Goal: Task Accomplishment & Management: Use online tool/utility

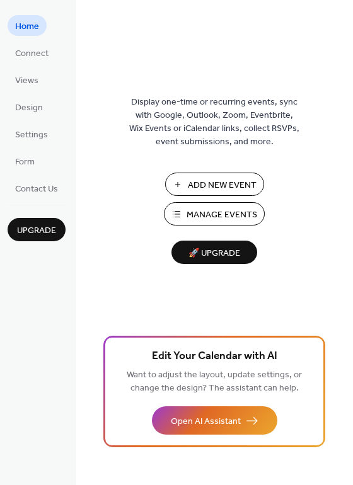
click at [219, 211] on span "Manage Events" at bounding box center [221, 214] width 71 height 13
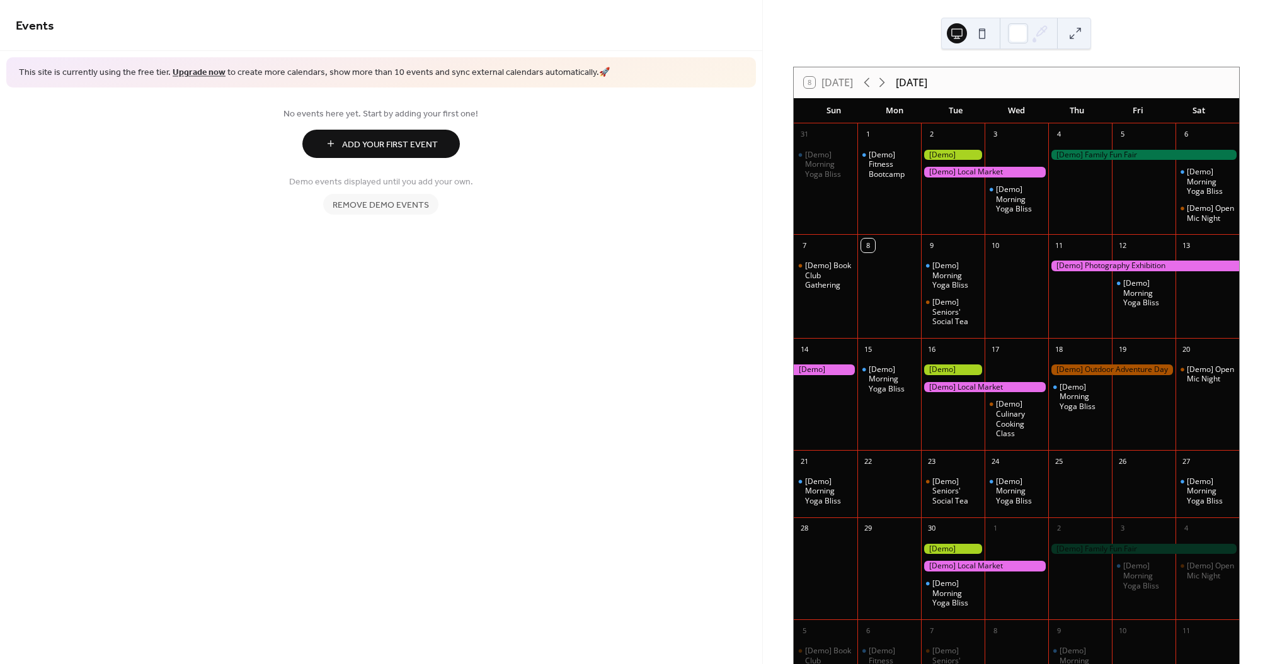
click at [392, 208] on span "Remove demo events" at bounding box center [381, 204] width 96 height 13
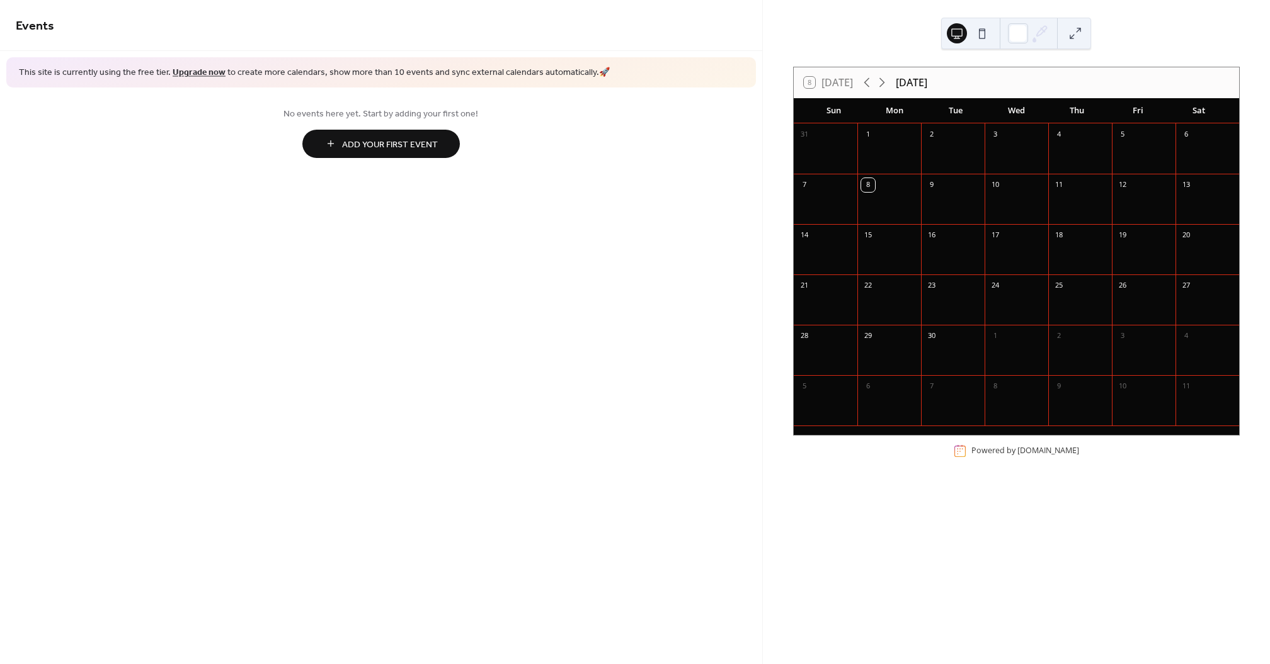
click at [390, 140] on span "Add Your First Event" at bounding box center [390, 144] width 96 height 13
